Goal: Subscribe to service/newsletter

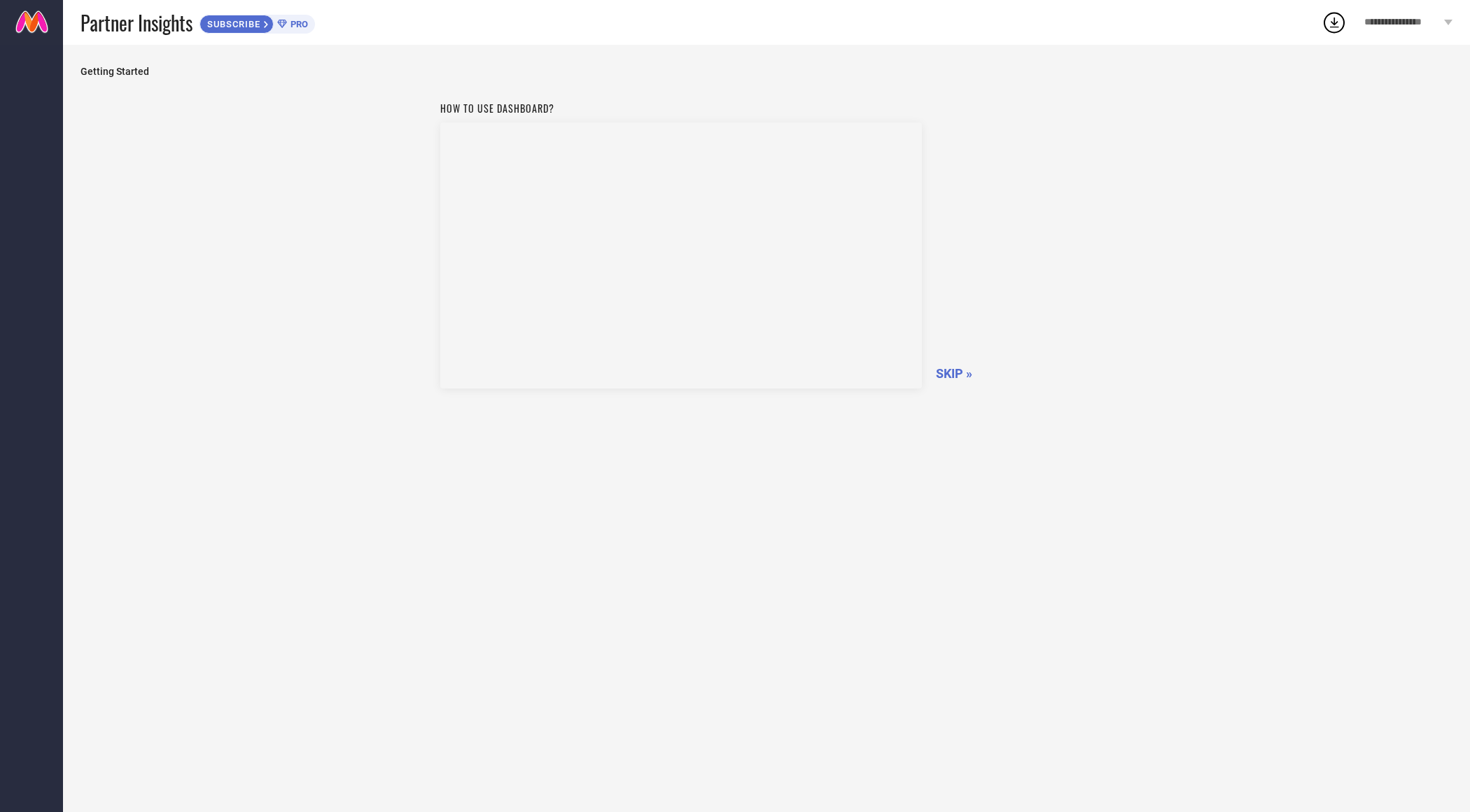
click at [264, 25] on span "SUBSCRIBE" at bounding box center [231, 24] width 63 height 11
